Goal: Task Accomplishment & Management: Manage account settings

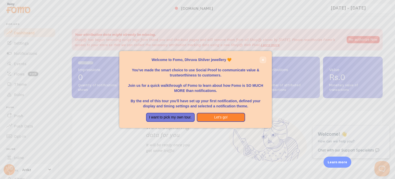
click at [265, 59] on button "close," at bounding box center [263, 59] width 5 height 5
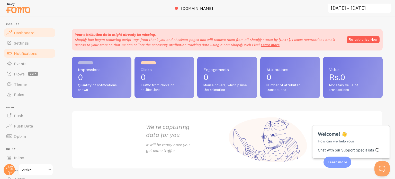
click at [30, 56] on link "Notifications" at bounding box center [29, 53] width 53 height 10
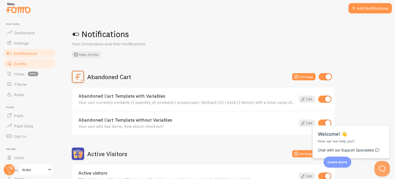
click at [29, 65] on link "Events" at bounding box center [29, 63] width 53 height 10
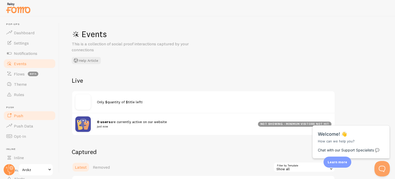
click at [22, 117] on span "Push" at bounding box center [18, 115] width 9 height 5
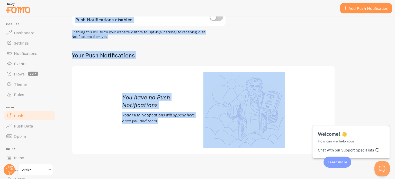
scroll to position [7, 0]
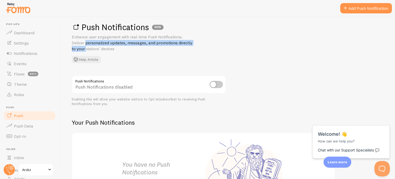
drag, startPoint x: 395, startPoint y: 49, endPoint x: 395, endPoint y: 40, distance: 9.3
click at [395, 40] on div "Push Notifications NEW Enhance user engagement with real-time Push Notification…" at bounding box center [227, 97] width 336 height 162
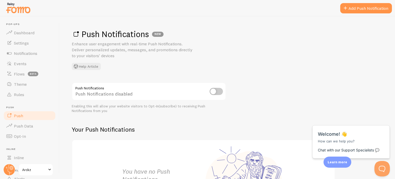
click at [295, 81] on div "Push Notifications NEW Enhance user engagement with real-time Push Notification…" at bounding box center [227, 97] width 336 height 162
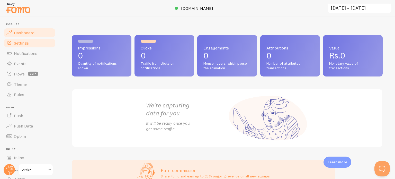
drag, startPoint x: 392, startPoint y: 25, endPoint x: 24, endPoint y: 42, distance: 369.1
click at [24, 42] on span "Settings" at bounding box center [21, 42] width 15 height 5
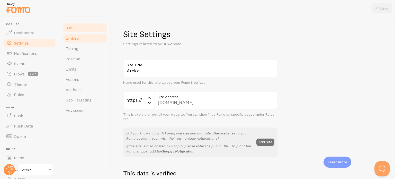
click at [75, 38] on span "Embed" at bounding box center [72, 38] width 13 height 5
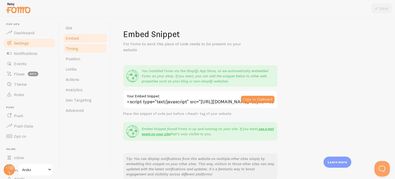
click at [73, 49] on span "Timing" at bounding box center [72, 48] width 13 height 5
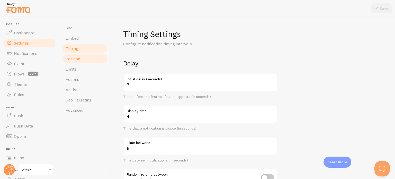
click at [75, 60] on span "Position" at bounding box center [73, 58] width 15 height 5
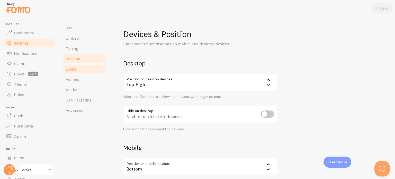
click at [74, 69] on span "Limits" at bounding box center [71, 68] width 11 height 5
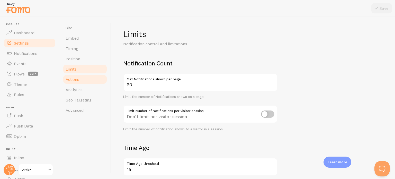
click at [77, 82] on link "Actions" at bounding box center [85, 79] width 45 height 10
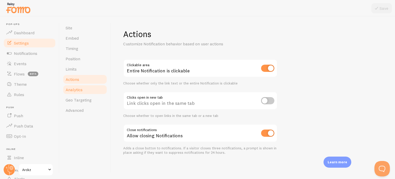
click at [78, 92] on link "Analytics" at bounding box center [85, 89] width 45 height 10
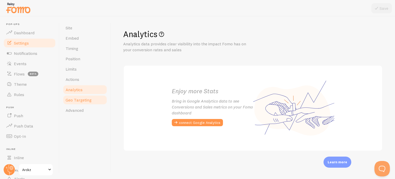
click at [78, 100] on span "Geo Targeting" at bounding box center [79, 99] width 26 height 5
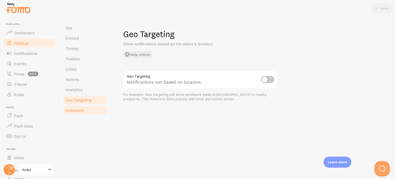
click at [76, 109] on span "Advanced" at bounding box center [75, 110] width 18 height 5
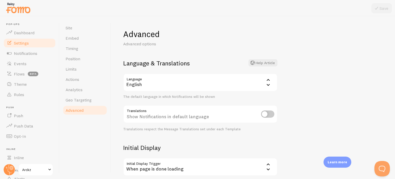
click at [334, 71] on div "Advanced Advanced options Language & Translations Help Article Language en Engl…" at bounding box center [253, 97] width 284 height 162
